Goal: Task Accomplishment & Management: Manage account settings

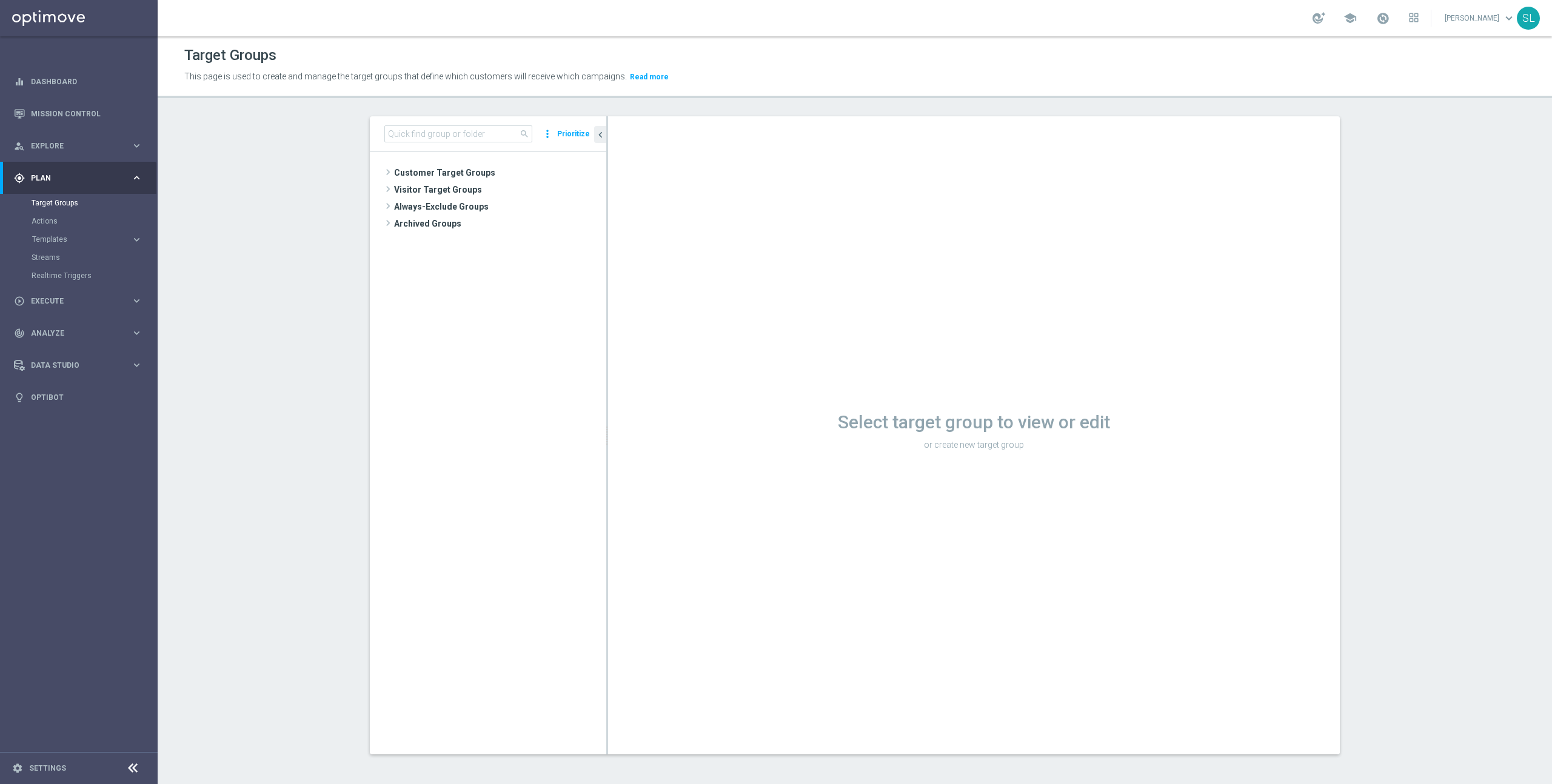
scroll to position [1, 0]
click at [1481, 508] on section "search more_vert Prioritize Customer Target Groups library_add create_new_folder" at bounding box center [854, 444] width 1394 height 657
click at [1320, 352] on div "Select target group to view or edit or create new target group" at bounding box center [974, 434] width 732 height 638
